Goal: Navigation & Orientation: Find specific page/section

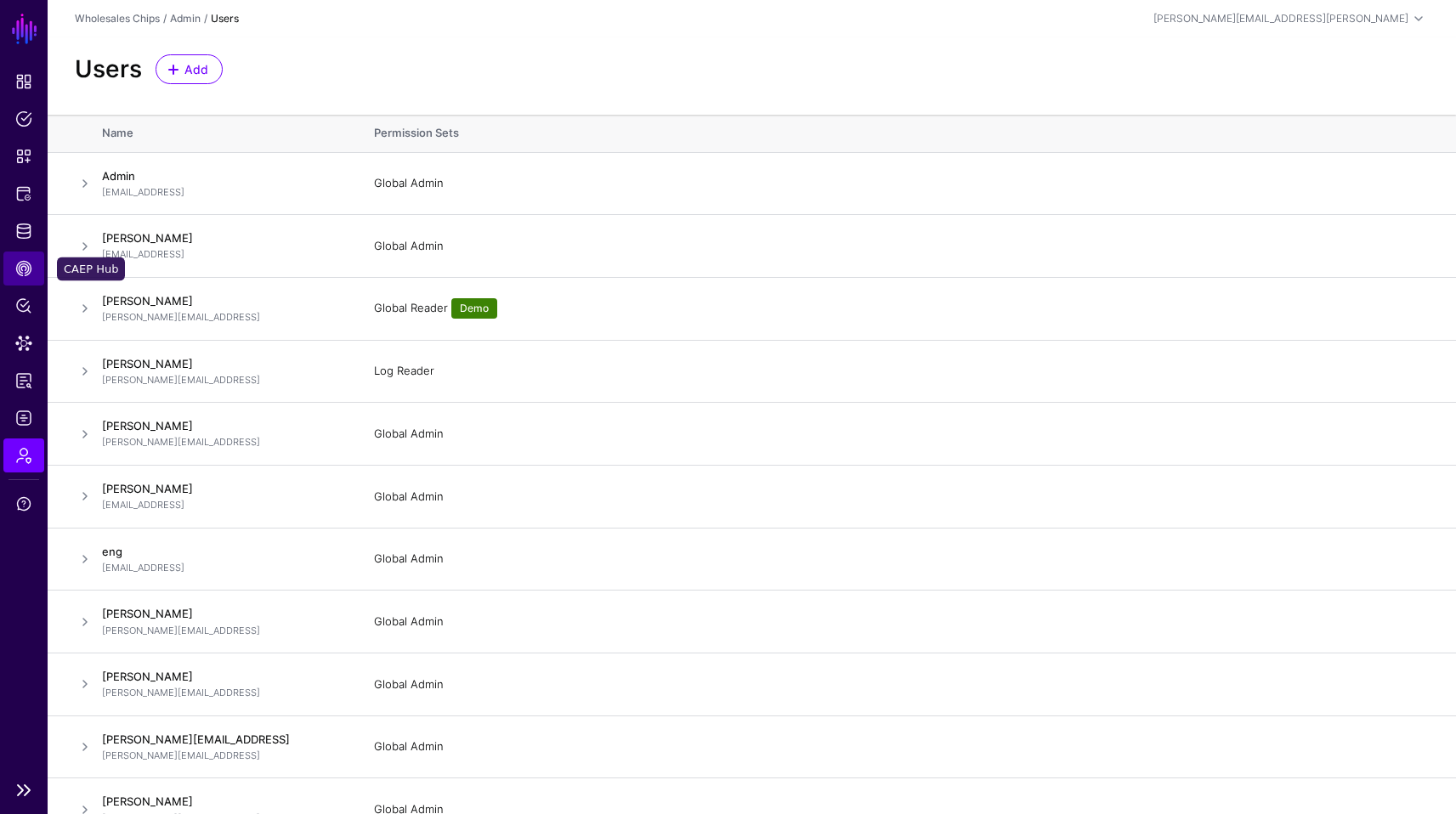
click at [27, 269] on span "CAEP Hub" at bounding box center [23, 268] width 17 height 17
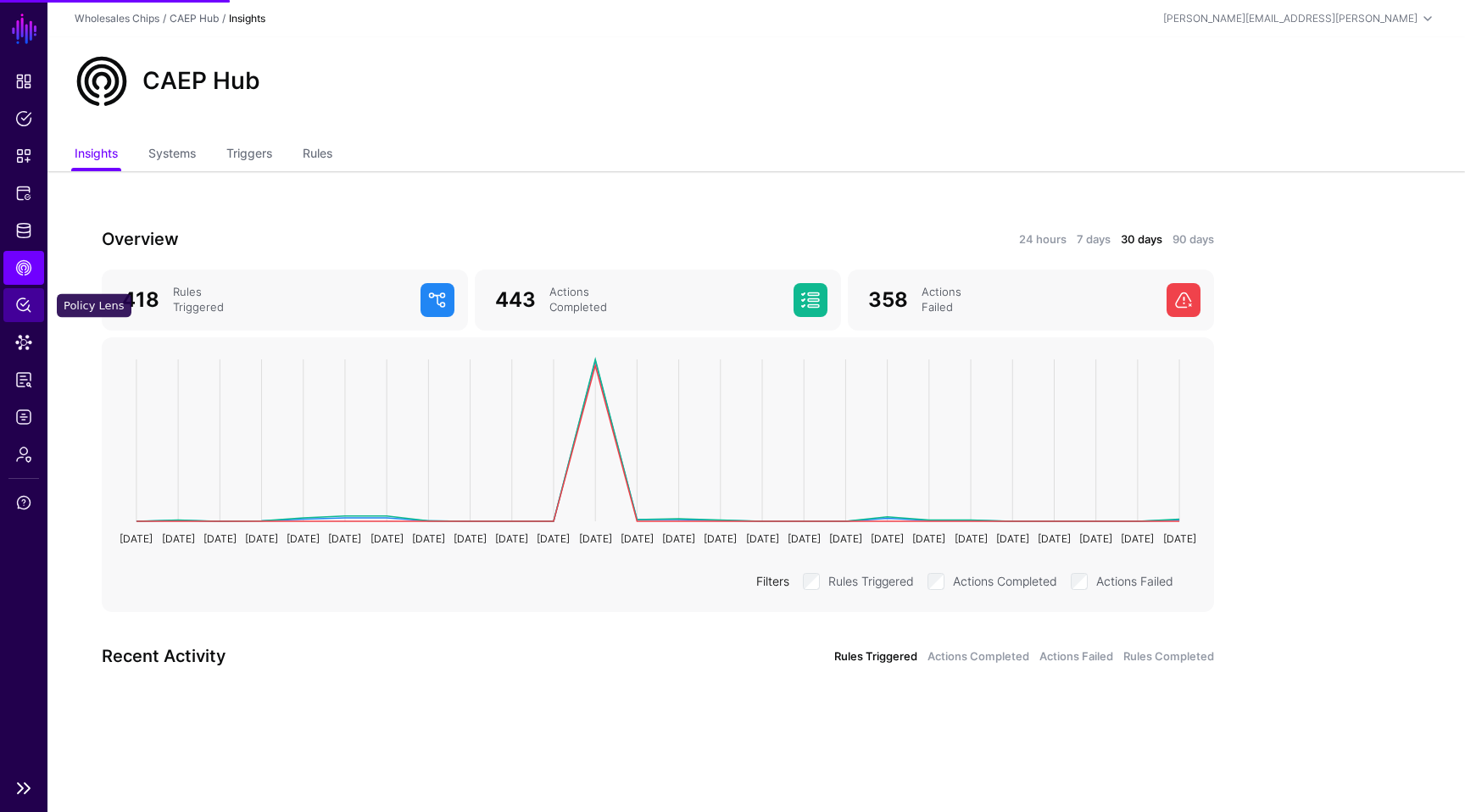
click at [26, 301] on span "Policy Lens" at bounding box center [23, 304] width 17 height 17
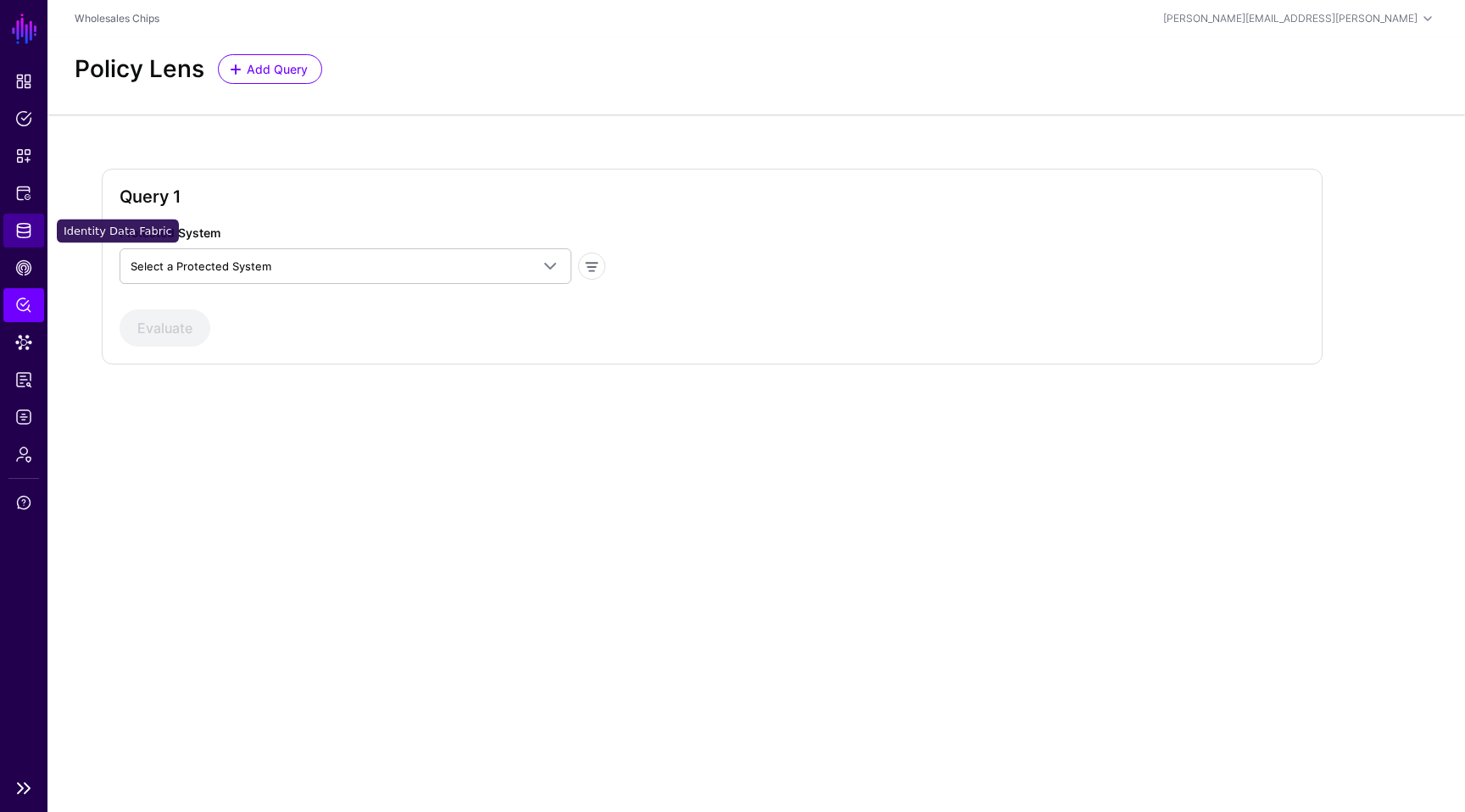
click at [29, 223] on span "Identity Data Fabric" at bounding box center [23, 230] width 17 height 17
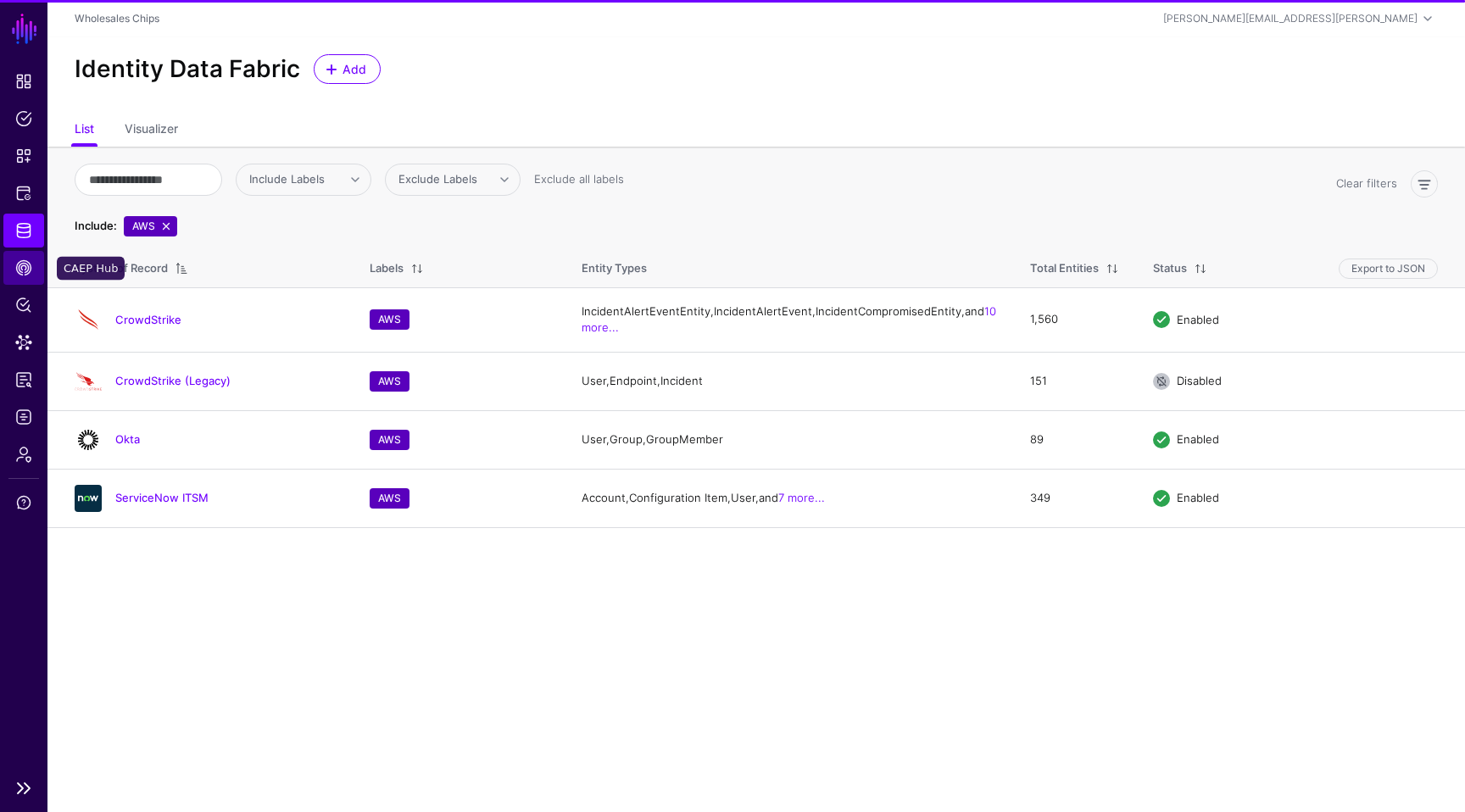
click at [30, 280] on link "CAEP Hub" at bounding box center [23, 267] width 41 height 34
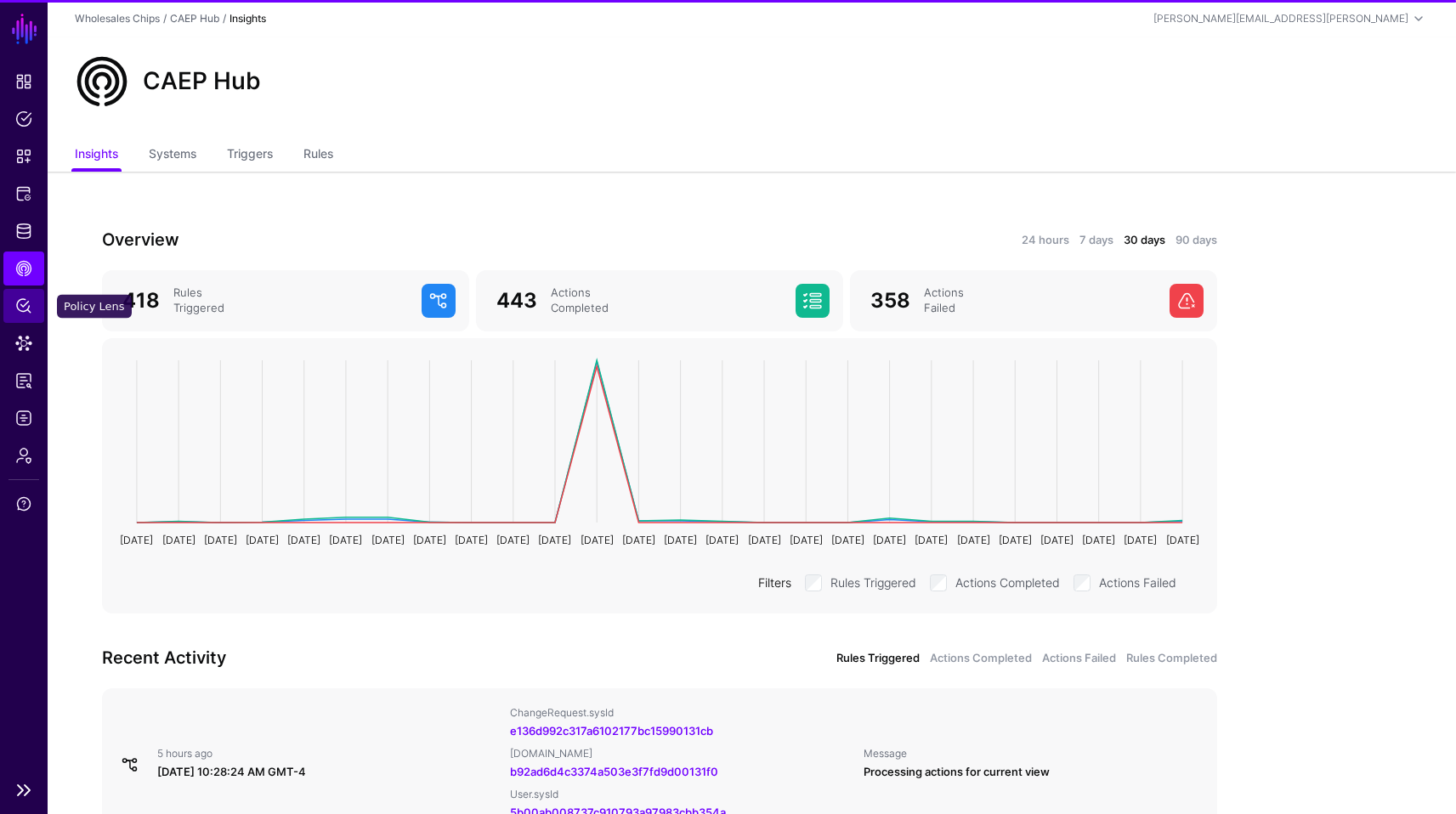
click at [24, 317] on link "Policy Lens" at bounding box center [23, 305] width 41 height 34
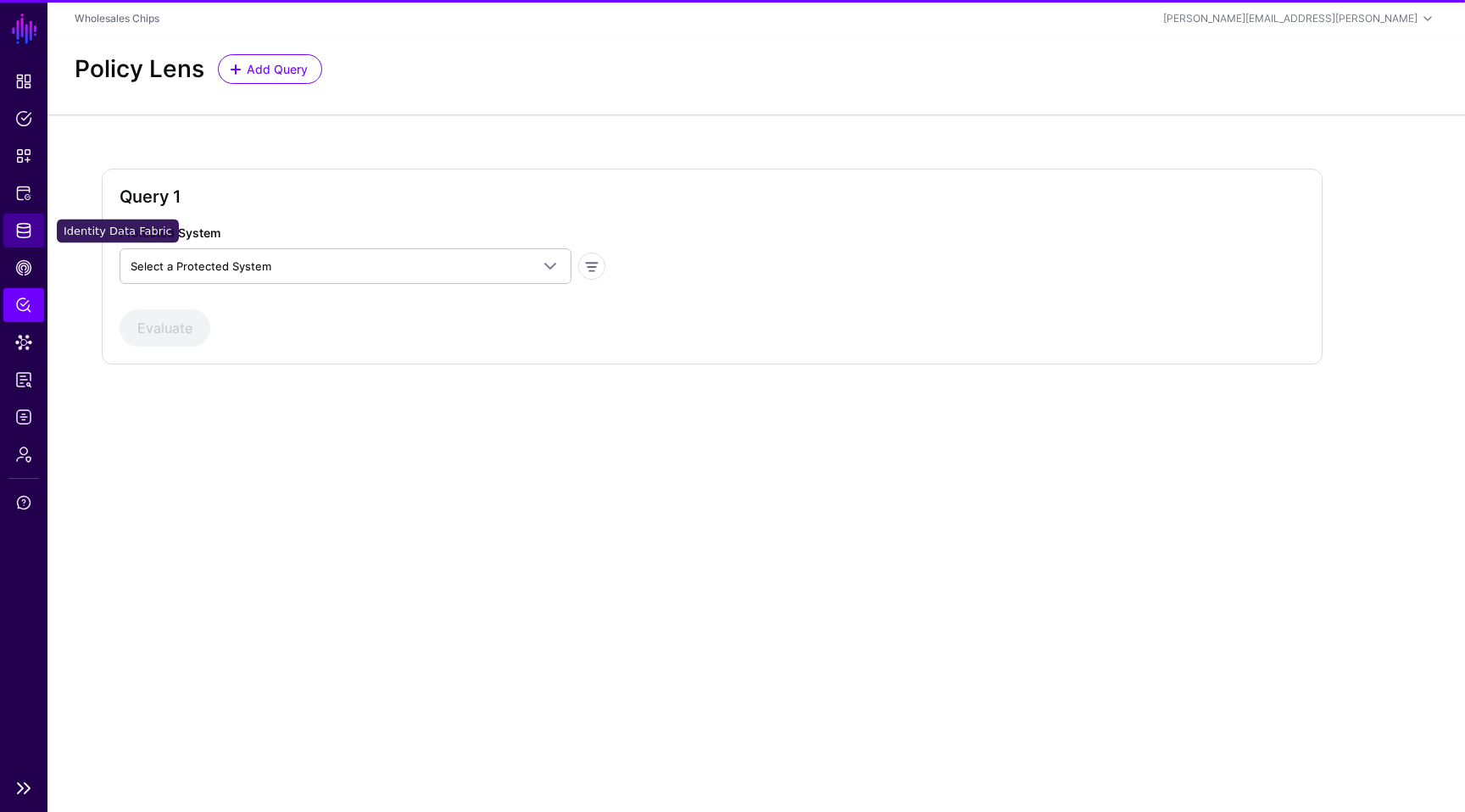
click at [26, 216] on link "Identity Data Fabric" at bounding box center [23, 230] width 41 height 34
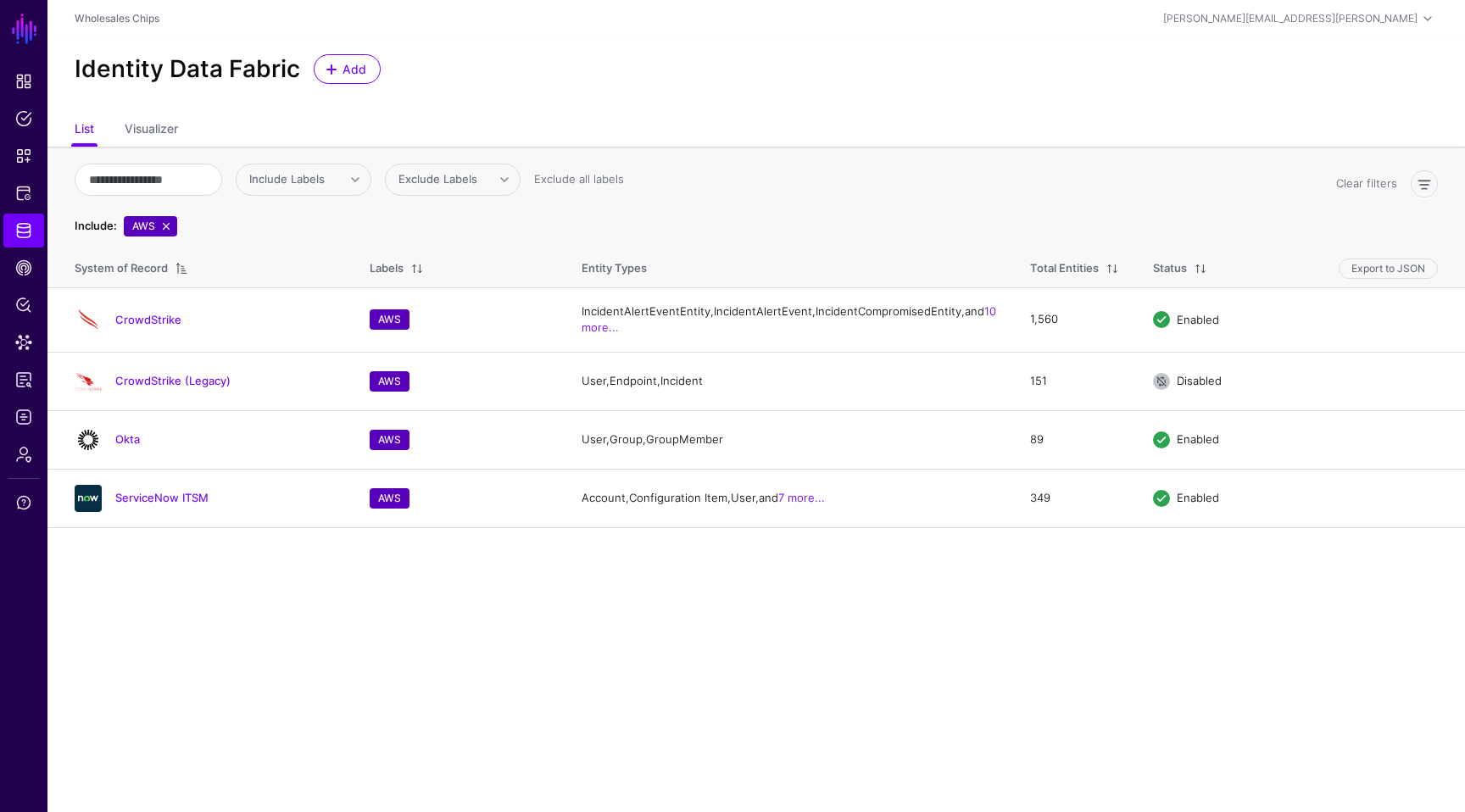
click at [172, 227] on link at bounding box center [166, 226] width 14 height 14
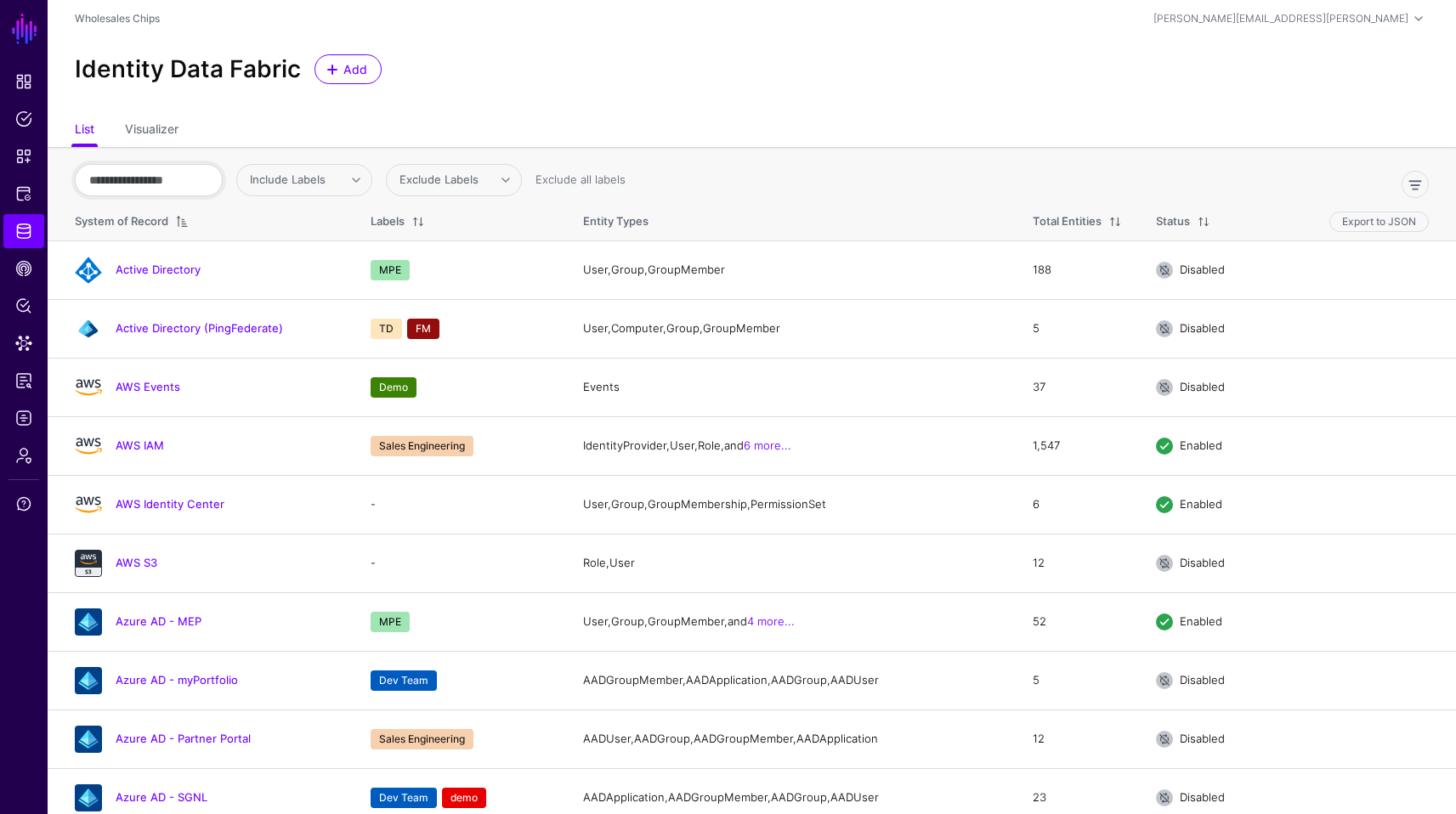
click at [165, 194] on input "text" at bounding box center [148, 180] width 148 height 32
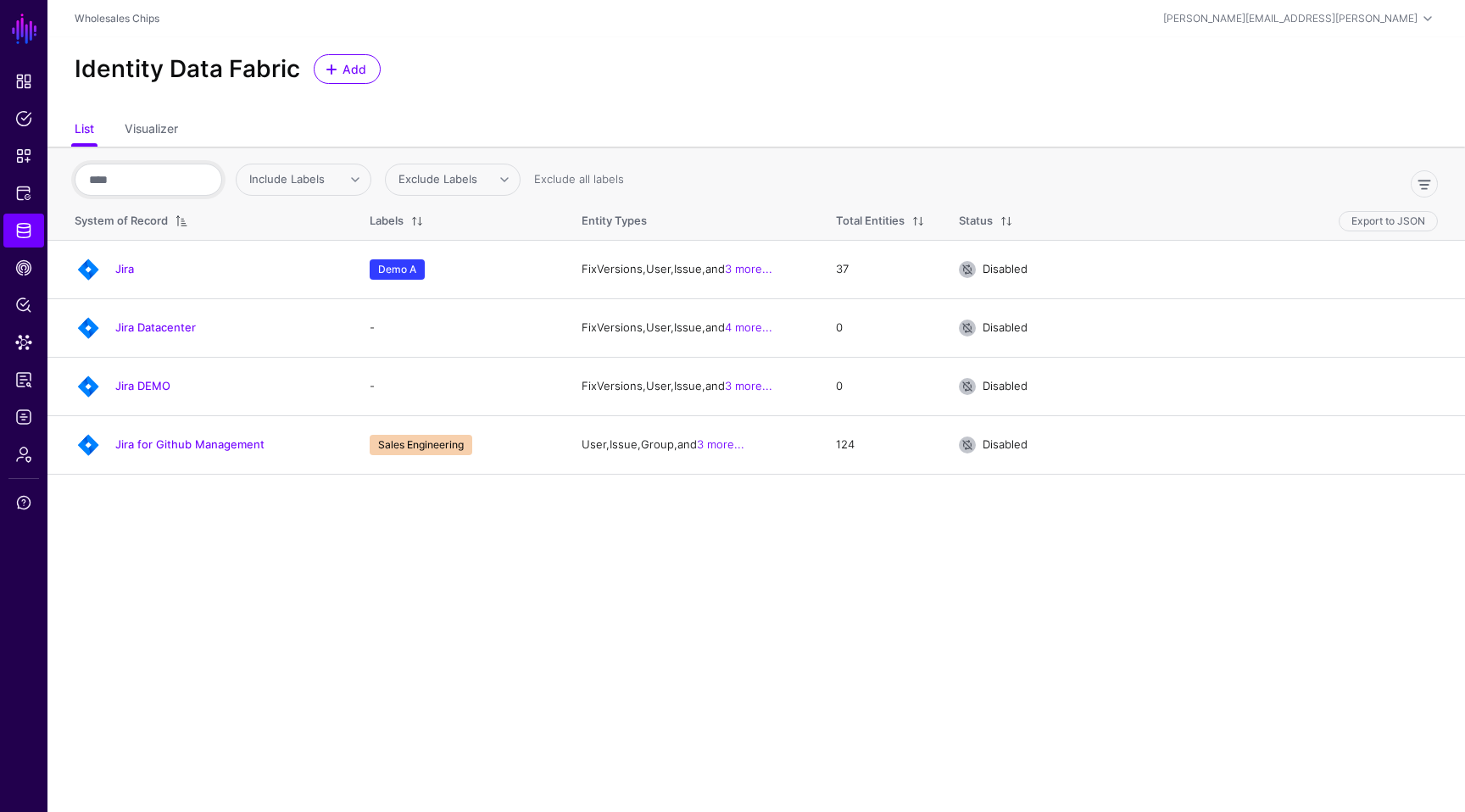
type input "****"
click at [818, 100] on div "Identity Data Fabric Add" at bounding box center [756, 75] width 1418 height 77
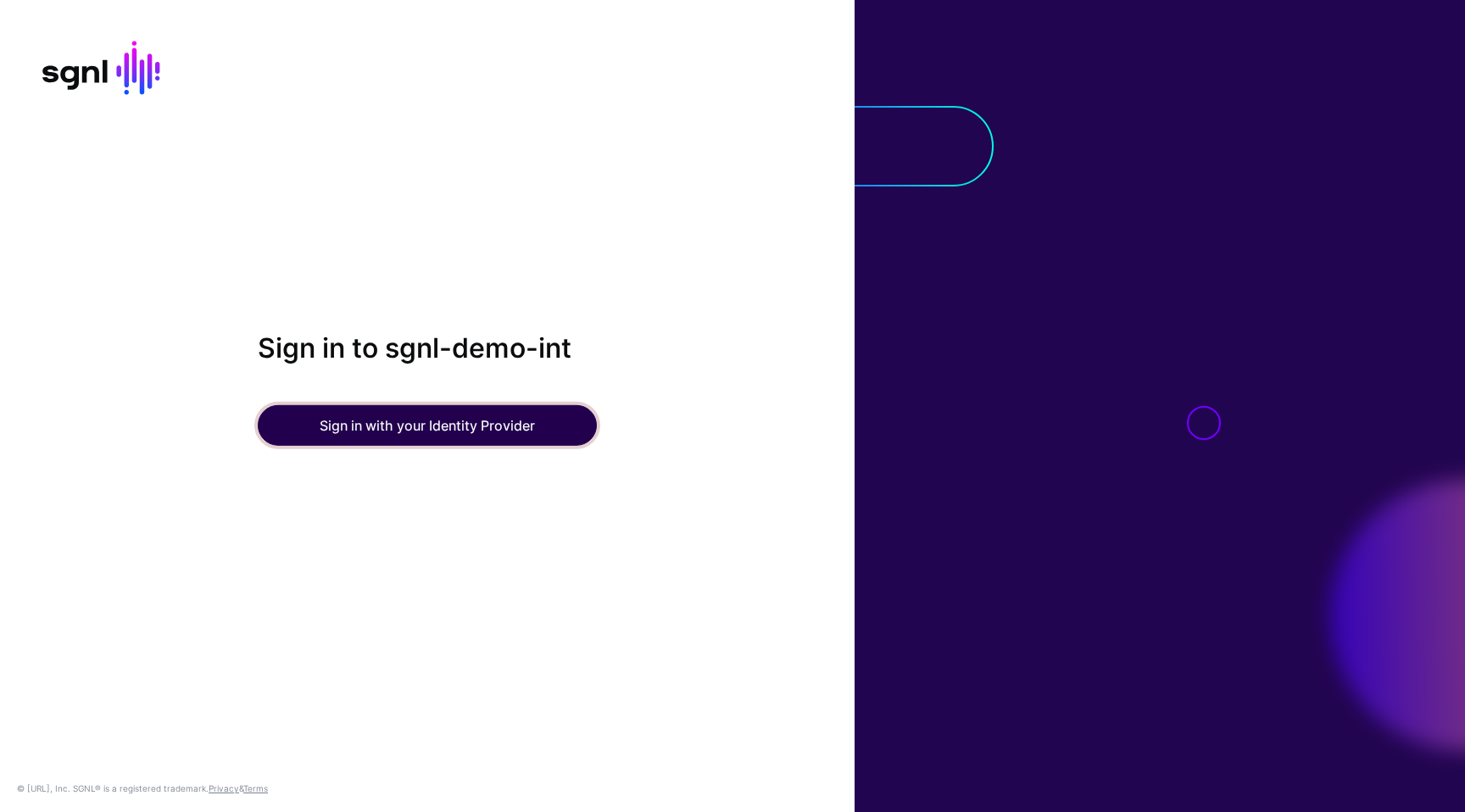
click at [503, 428] on button "Sign in with your Identity Provider" at bounding box center [427, 426] width 340 height 41
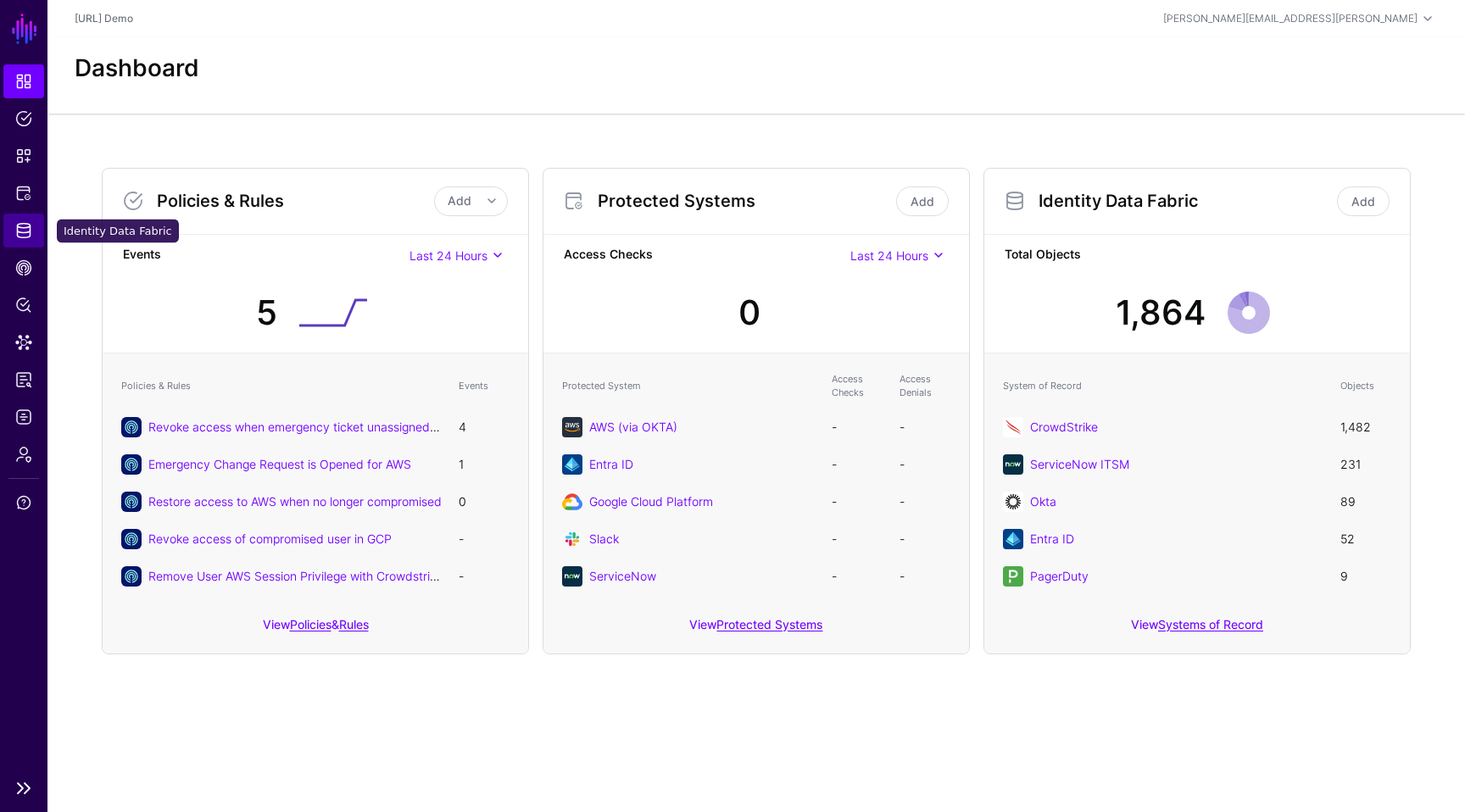
click at [4, 224] on link "Identity Data Fabric" at bounding box center [23, 230] width 41 height 34
